Goal: Navigation & Orientation: Find specific page/section

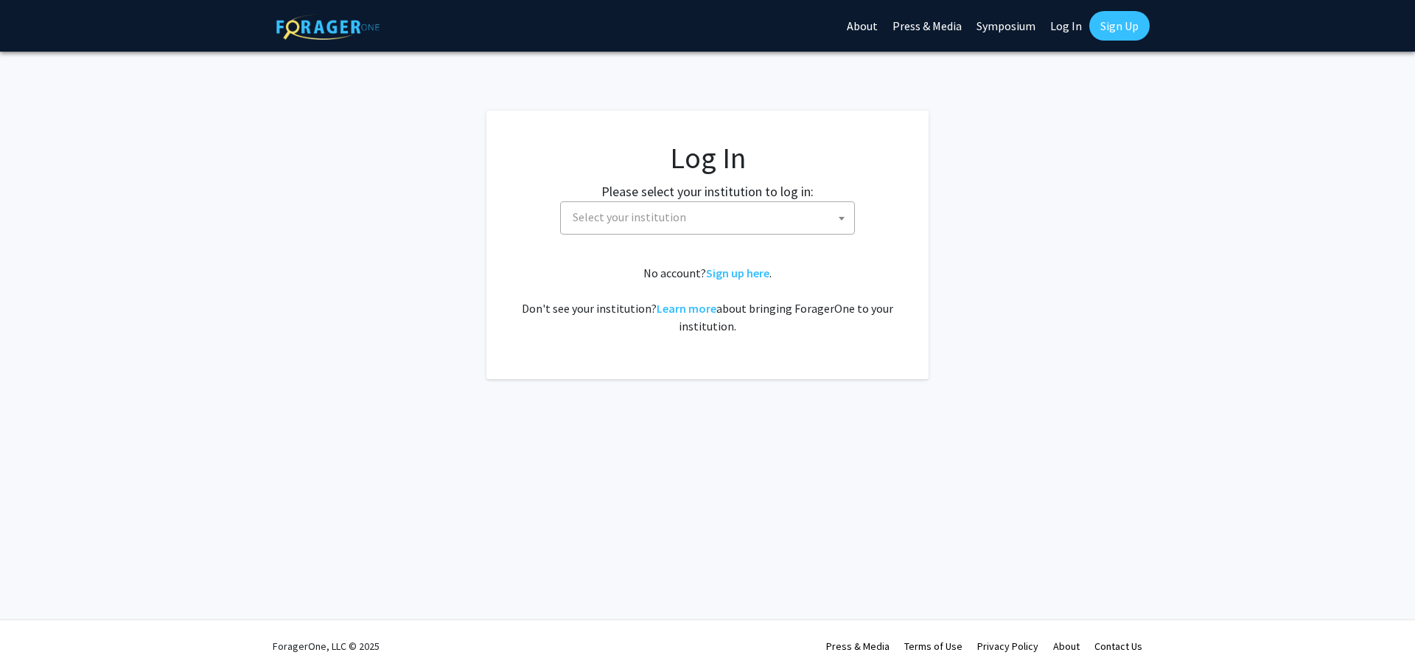
select select
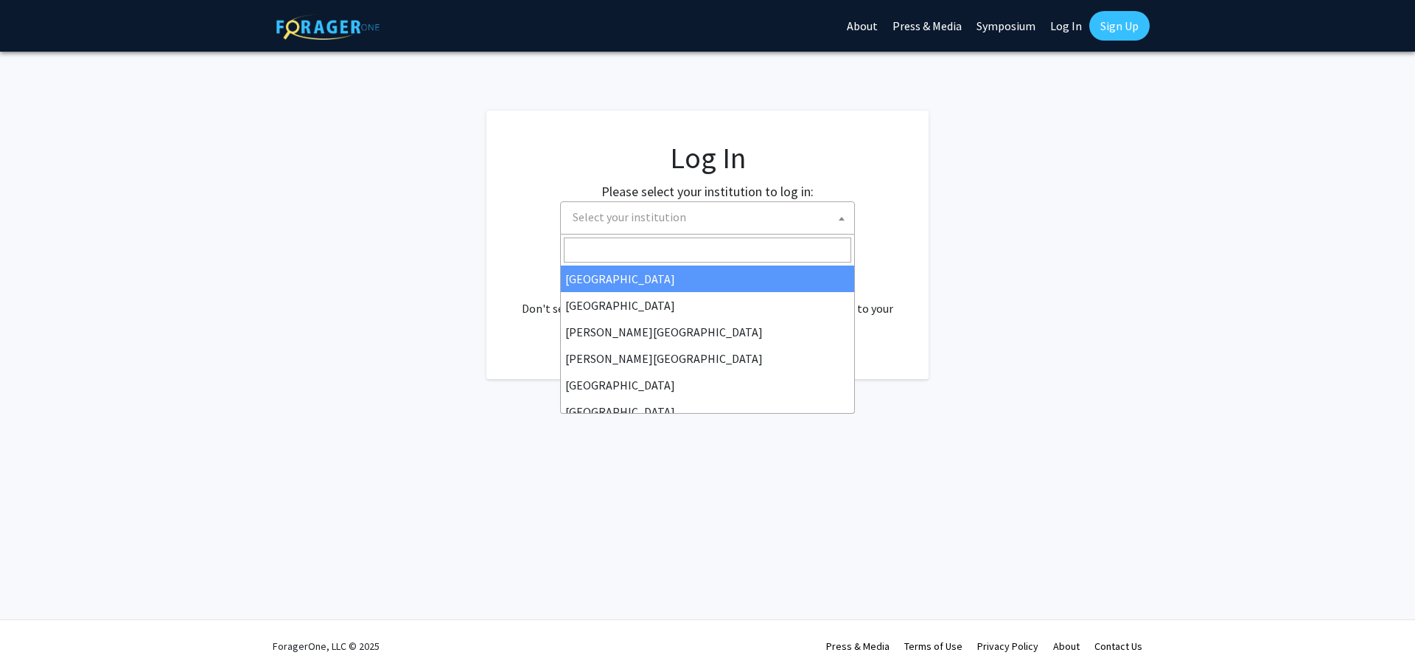
click at [701, 223] on span "Select your institution" at bounding box center [710, 217] width 287 height 30
type input "g"
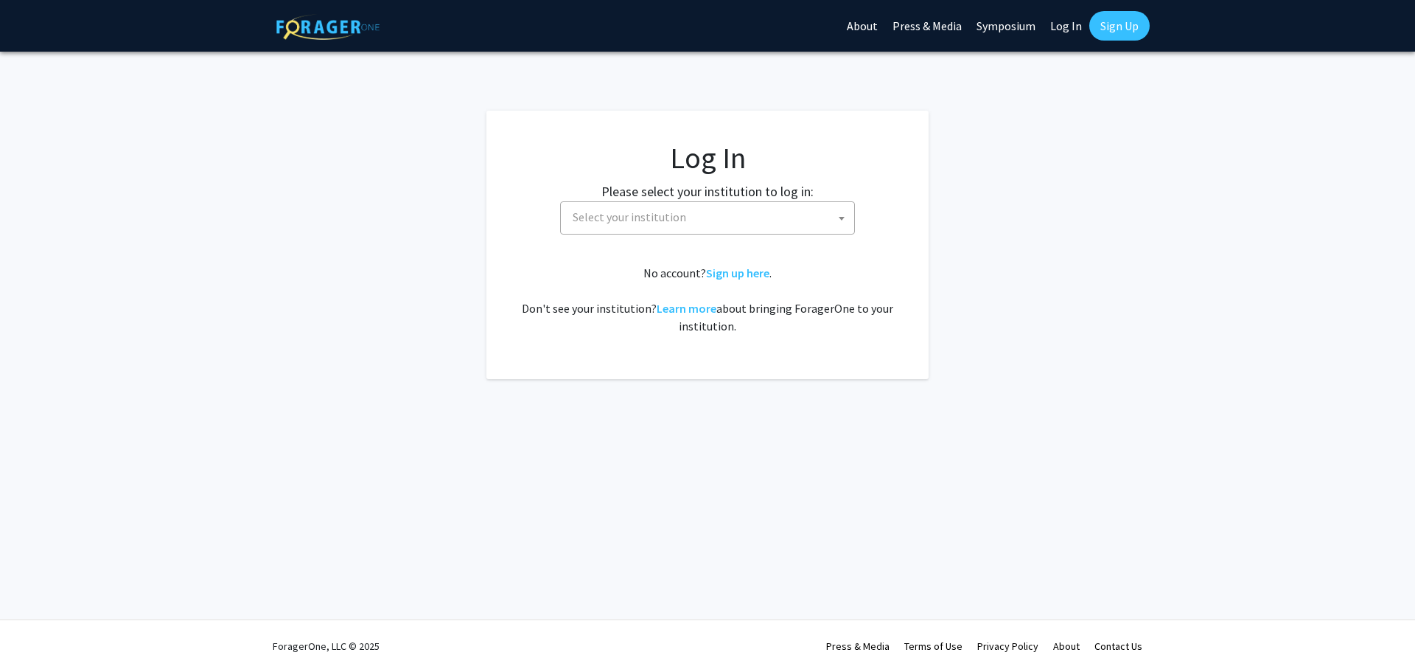
click at [615, 481] on div "Skip navigation About Press & Media Symposium Log In Sign Up Complete your prof…" at bounding box center [707, 336] width 1415 height 672
click at [677, 310] on link "Learn more" at bounding box center [687, 308] width 60 height 15
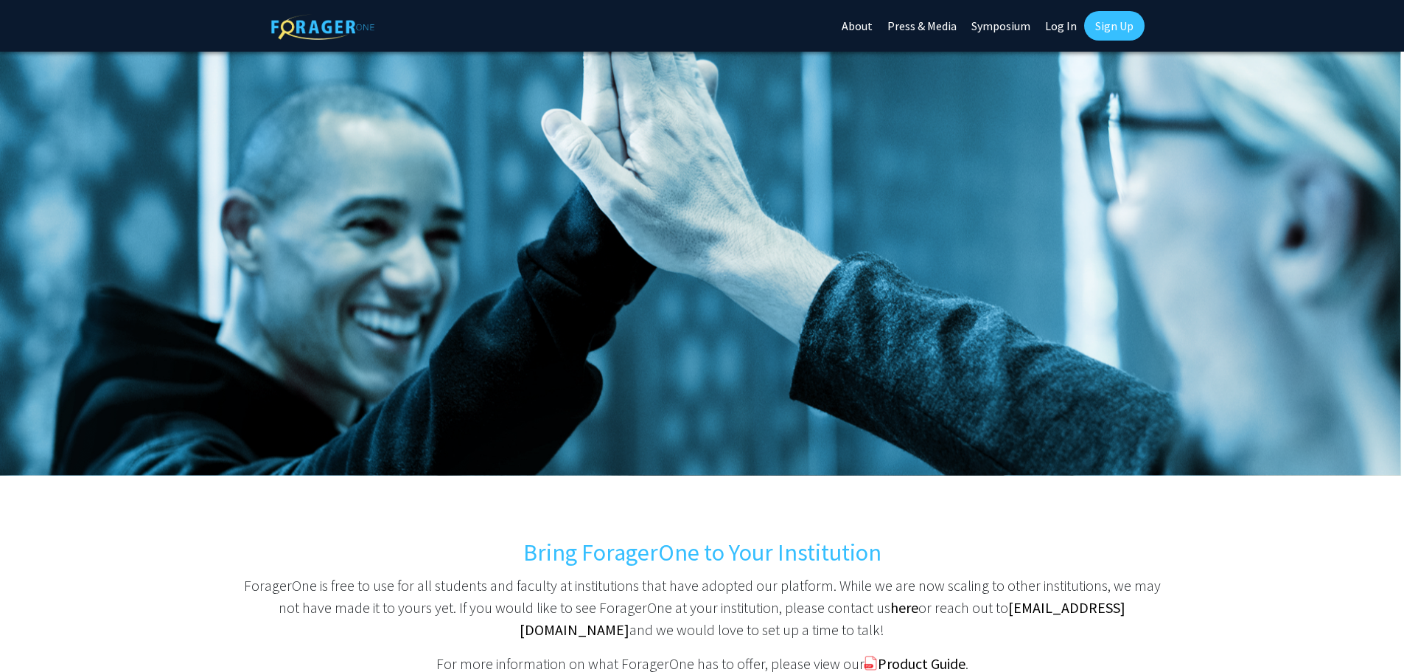
scroll to position [140, 0]
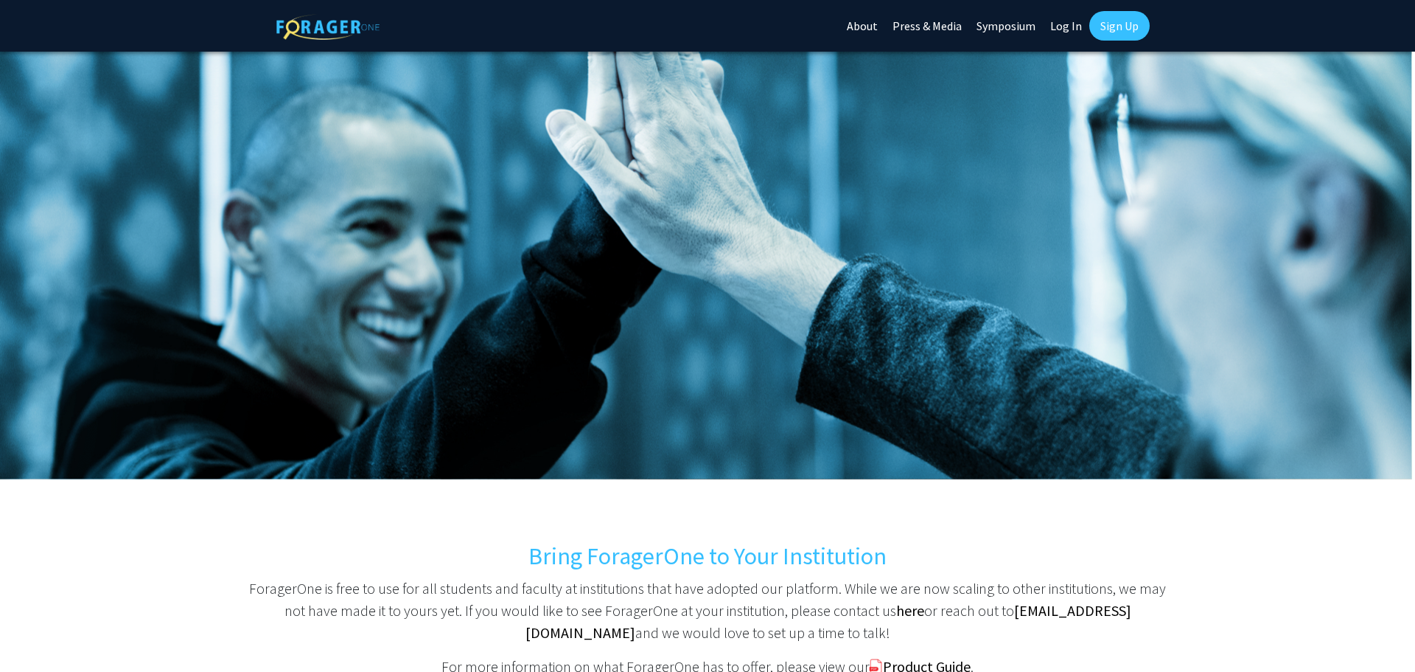
select select
